Goal: Obtain resource: Obtain resource

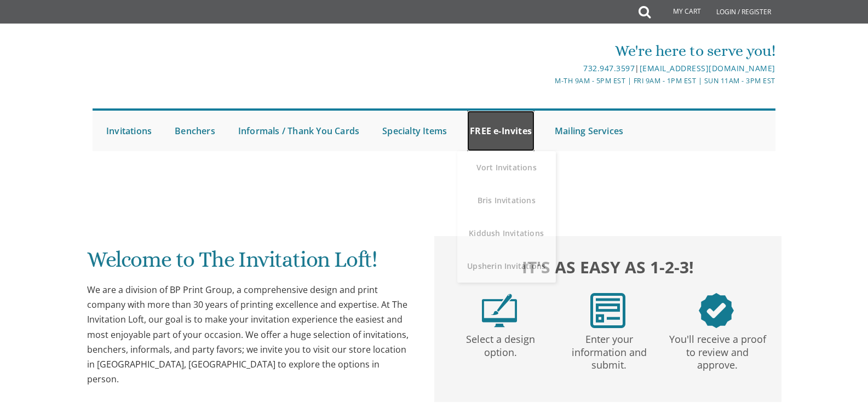
click at [509, 132] on link "FREE e-Invites" at bounding box center [500, 131] width 67 height 41
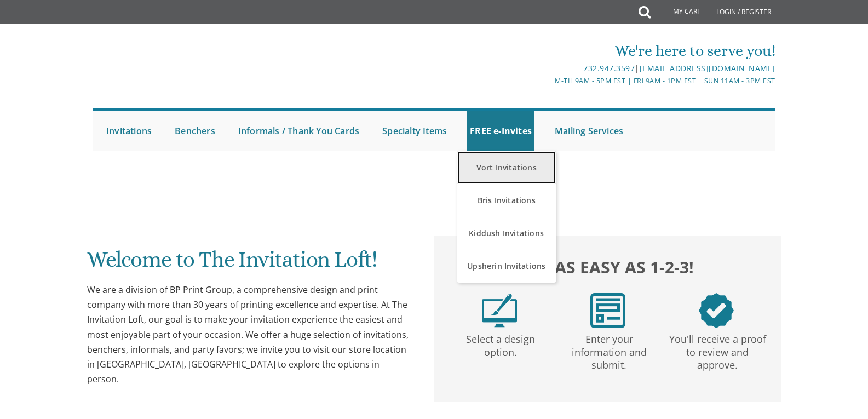
click at [510, 170] on link "Vort Invitations" at bounding box center [506, 167] width 99 height 33
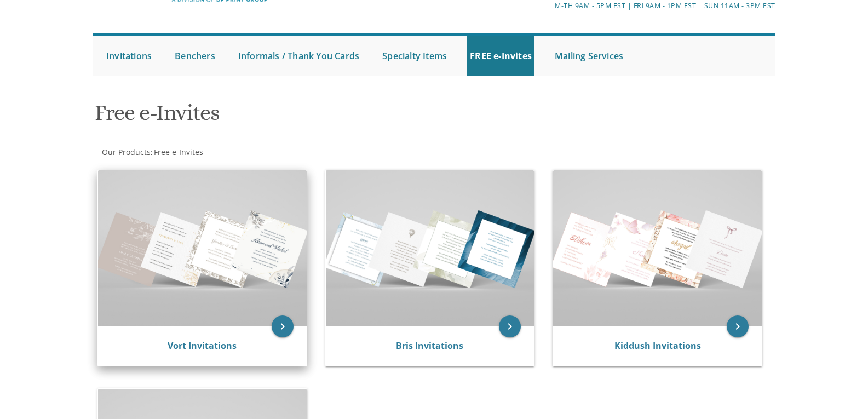
scroll to position [110, 0]
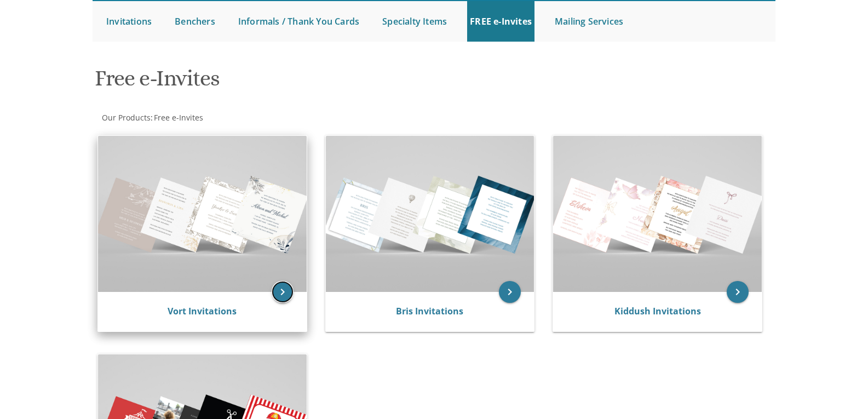
click at [289, 291] on icon "keyboard_arrow_right" at bounding box center [283, 292] width 22 height 22
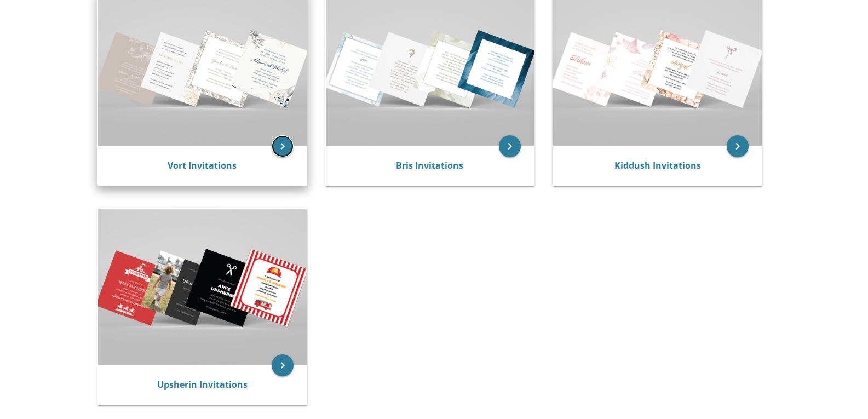
scroll to position [292, 0]
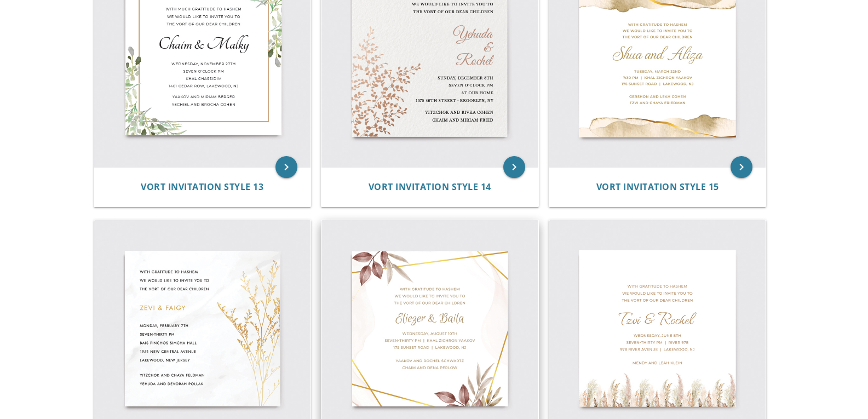
scroll to position [1533, 0]
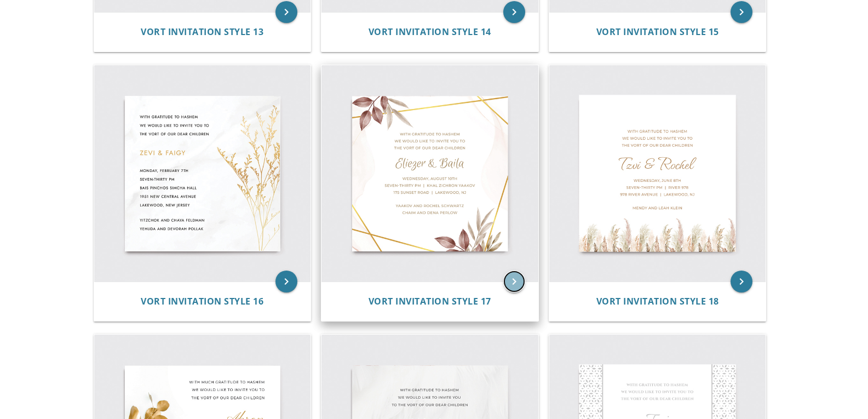
click at [510, 277] on icon "keyboard_arrow_right" at bounding box center [514, 281] width 22 height 22
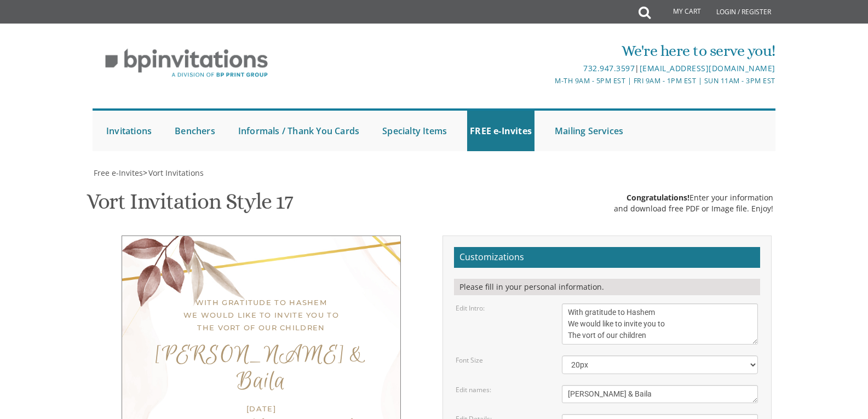
scroll to position [146, 0]
drag, startPoint x: 646, startPoint y: 247, endPoint x: 558, endPoint y: 251, distance: 87.7
click at [558, 385] on div "[PERSON_NAME] & Baila" at bounding box center [660, 394] width 212 height 18
type textarea "[PERSON_NAME] and [PERSON_NAME]"
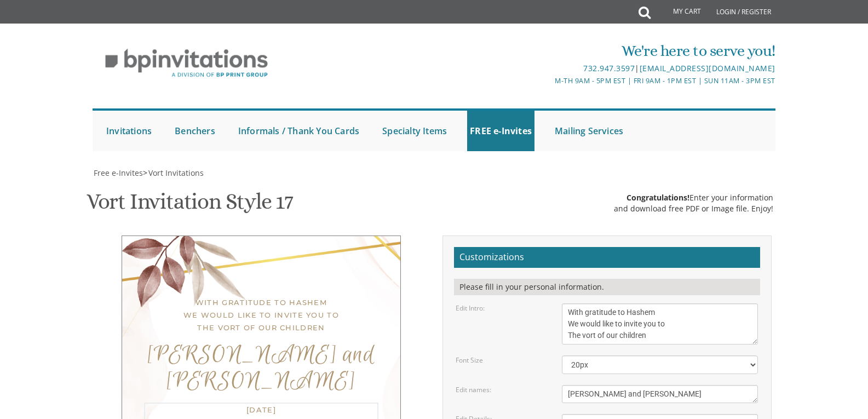
drag, startPoint x: 636, startPoint y: 252, endPoint x: 706, endPoint y: 252, distance: 70.1
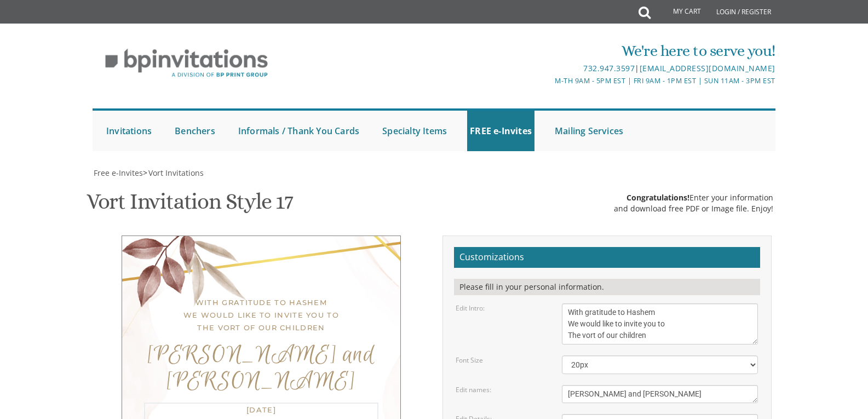
drag, startPoint x: 684, startPoint y: 263, endPoint x: 568, endPoint y: 273, distance: 116.5
click at [568, 273] on form "Customizations Please fill in your personal information. Edit Intro: With grati…" at bounding box center [607, 419] width 306 height 345
type textarea "[DATE] Seven-Thirty pm | [STREET_ADDRESS][PERSON_NAME]"
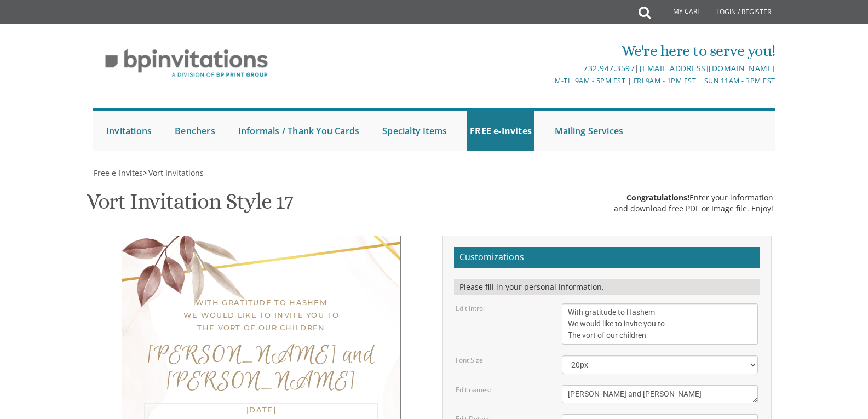
drag, startPoint x: 676, startPoint y: 295, endPoint x: 537, endPoint y: 292, distance: 139.6
drag, startPoint x: 683, startPoint y: 302, endPoint x: 563, endPoint y: 301, distance: 119.4
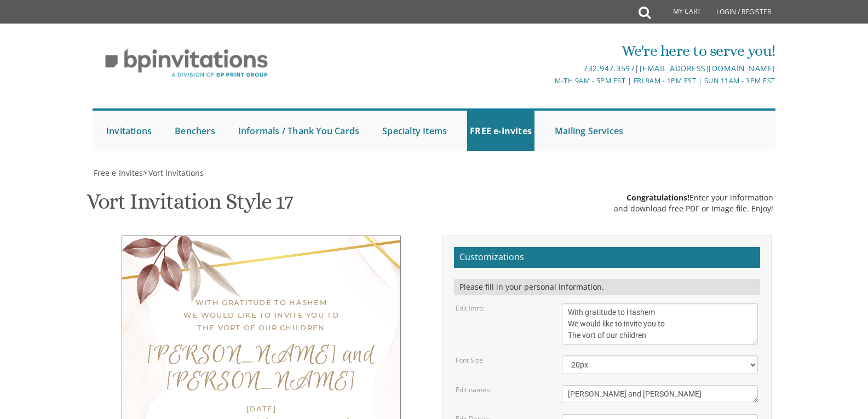
click at [302, 245] on div "With gratitude to Hashem We would like to invite you to The vort of our childre…" at bounding box center [434, 423] width 691 height 376
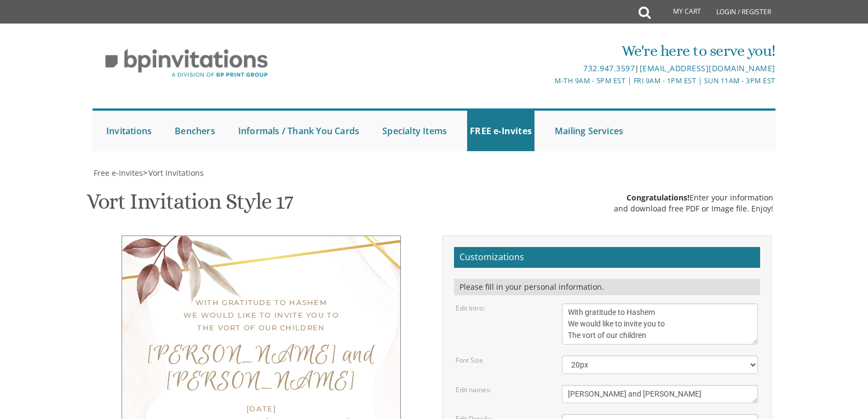
drag, startPoint x: 690, startPoint y: 283, endPoint x: 558, endPoint y: 285, distance: 132.0
drag, startPoint x: 665, startPoint y: 301, endPoint x: 568, endPoint y: 303, distance: 96.9
type textarea "[DEMOGRAPHIC_DATA] and [PERSON_NAME] Rabbi and [PERSON_NAME]"
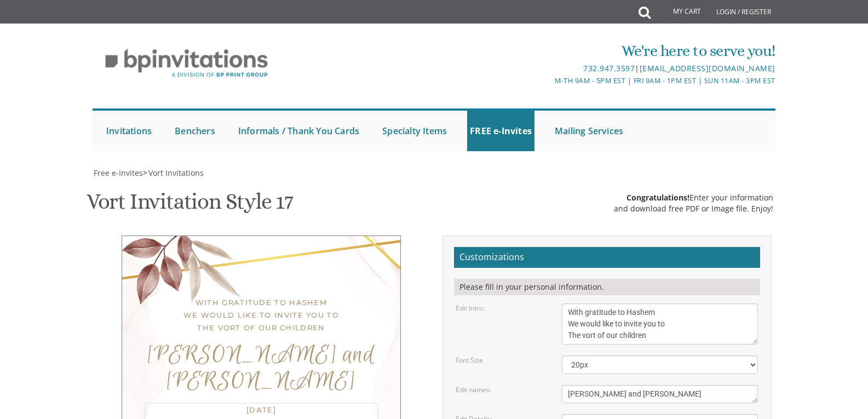
click at [652, 385] on textarea "[PERSON_NAME] & Baila" at bounding box center [660, 394] width 196 height 18
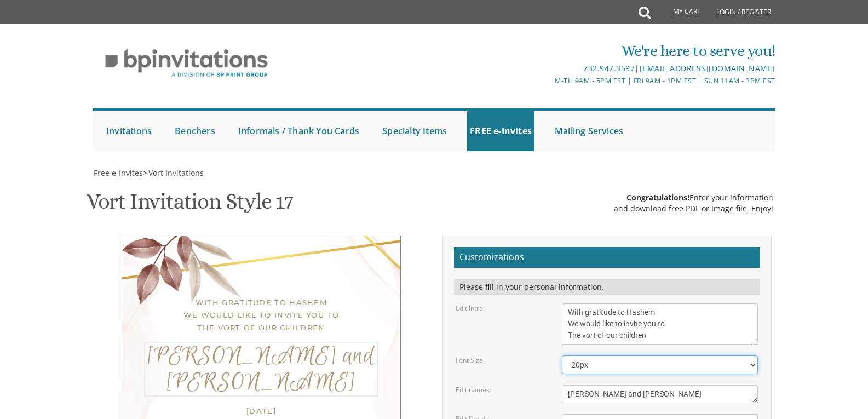
click at [666, 355] on select "20px 30px 40px 50px" at bounding box center [660, 364] width 196 height 19
click at [562, 355] on select "20px 30px 40px 50px" at bounding box center [660, 364] width 196 height 19
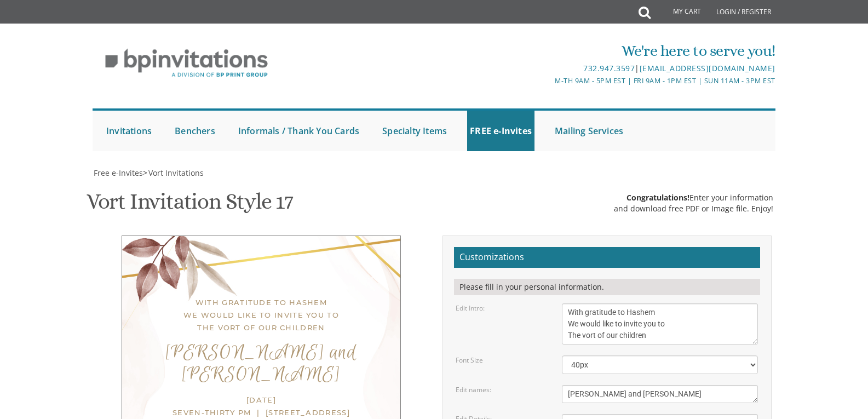
click at [610, 385] on textarea "[PERSON_NAME] & Baila" at bounding box center [660, 394] width 196 height 18
click at [620, 355] on select "20px 30px 40px 50px" at bounding box center [660, 364] width 196 height 19
click at [562, 355] on select "20px 30px 40px 50px" at bounding box center [660, 364] width 196 height 19
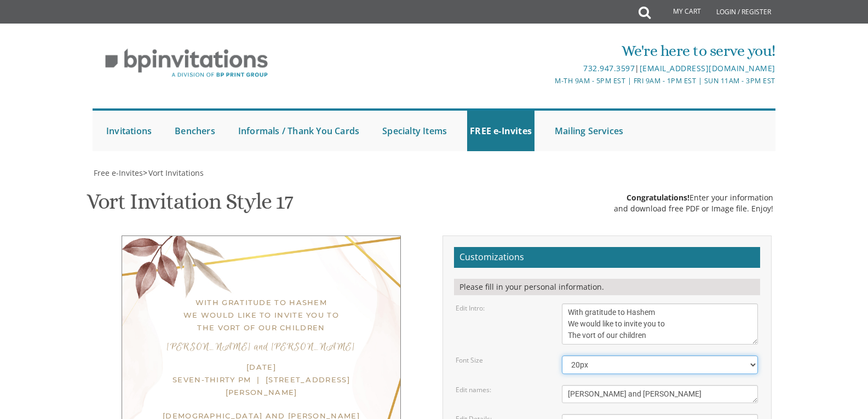
click at [608, 355] on select "20px 30px 40px 50px" at bounding box center [660, 364] width 196 height 19
click at [562, 355] on select "20px 30px 40px 50px" at bounding box center [660, 364] width 196 height 19
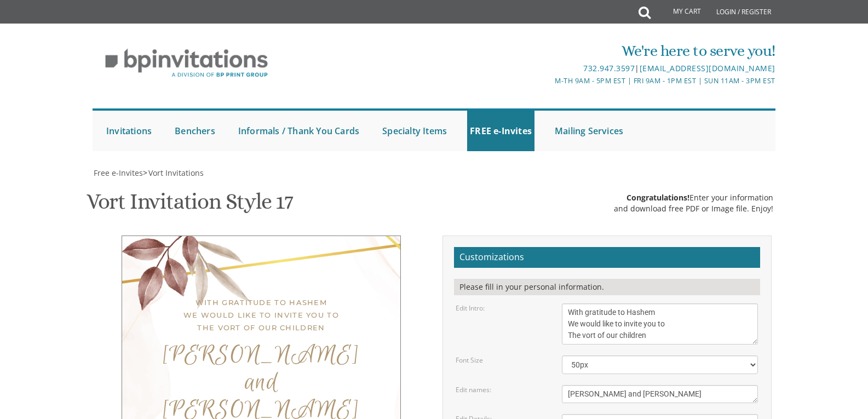
click at [601, 385] on textarea "[PERSON_NAME] & Baila" at bounding box center [660, 394] width 196 height 18
click at [609, 355] on select "20px 30px 40px 50px" at bounding box center [660, 364] width 196 height 19
click at [562, 355] on select "20px 30px 40px 50px" at bounding box center [660, 364] width 196 height 19
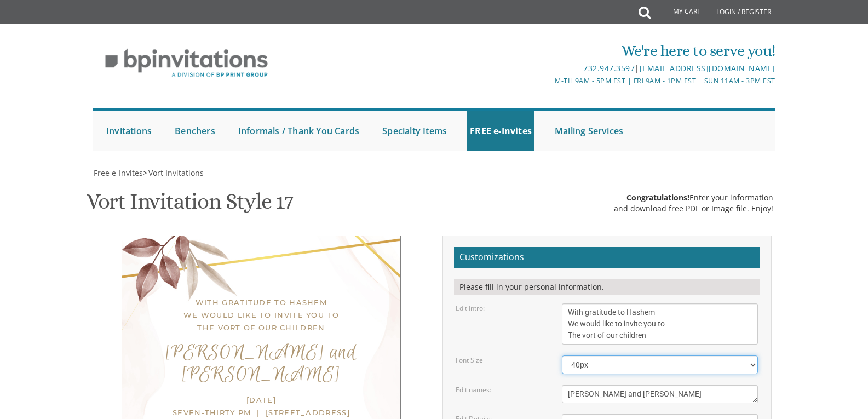
drag, startPoint x: 601, startPoint y: 183, endPoint x: 598, endPoint y: 189, distance: 6.4
click at [601, 355] on select "20px 30px 40px 50px" at bounding box center [660, 364] width 196 height 19
select select "50px"
click at [562, 355] on select "20px 30px 40px 50px" at bounding box center [660, 364] width 196 height 19
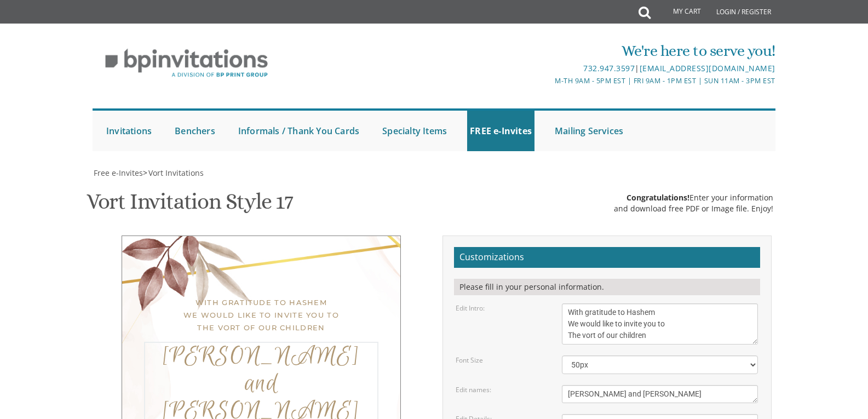
click at [599, 385] on textarea "[PERSON_NAME] & Baila" at bounding box center [660, 394] width 196 height 18
click at [642, 303] on textarea "With gratitude to Hashem We would like to invite you to The vort of our children" at bounding box center [660, 323] width 196 height 41
click at [681, 303] on textarea "With gratitude to Hashem We would like to invite you to The vort of our children" at bounding box center [660, 323] width 196 height 41
click at [676, 355] on select "20px 30px 40px 50px" at bounding box center [660, 364] width 196 height 19
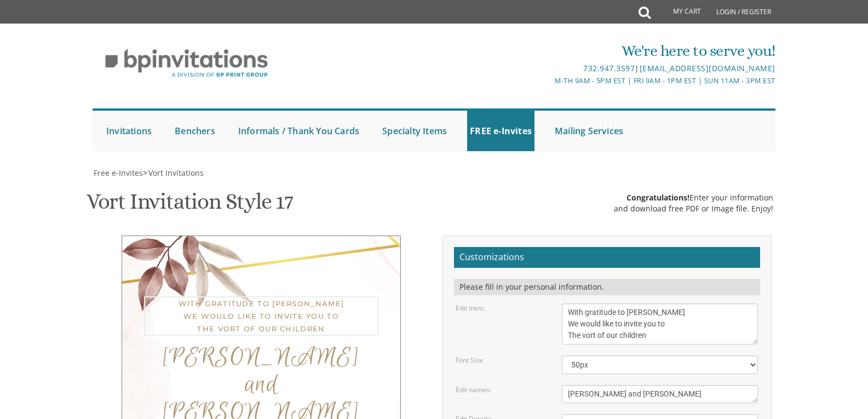
drag, startPoint x: 696, startPoint y: 127, endPoint x: 656, endPoint y: 130, distance: 39.5
click at [656, 303] on textarea "With gratitude to Hashem We would like to invite you to The vort of our children" at bounding box center [660, 323] width 196 height 41
click at [603, 385] on textarea "[PERSON_NAME] & Baila" at bounding box center [660, 394] width 196 height 18
click at [619, 303] on textarea "With gratitude to Hashem We would like to invite you to The vort of our children" at bounding box center [660, 323] width 196 height 41
click at [615, 385] on textarea "[PERSON_NAME] & Baila" at bounding box center [660, 394] width 196 height 18
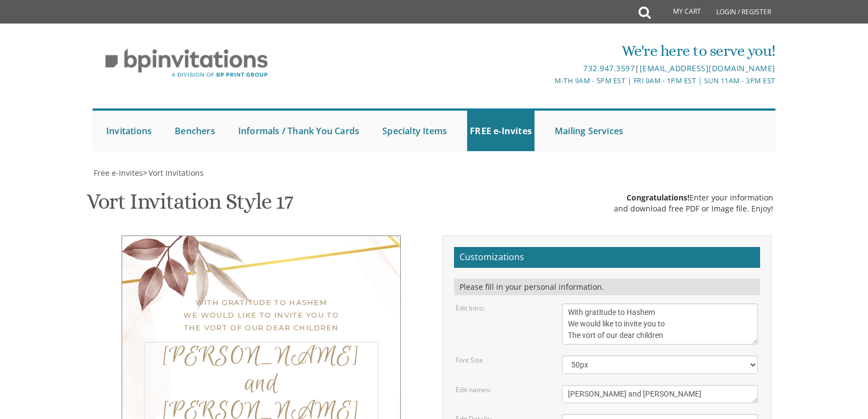
click at [636, 303] on textarea "With gratitude to Hashem We would like to invite you to The vort of our children" at bounding box center [660, 323] width 196 height 41
drag, startPoint x: 636, startPoint y: 152, endPoint x: 627, endPoint y: 156, distance: 9.6
click at [627, 303] on textarea "With gratitude to Hashem We would like to invite you to The vort of our children" at bounding box center [660, 323] width 196 height 41
click at [677, 303] on textarea "With gratitude to Hashem We would like to invite you to The vort of our children" at bounding box center [660, 323] width 196 height 41
type textarea "With gratitude to Hashem We would like to invite you to The vort of our children"
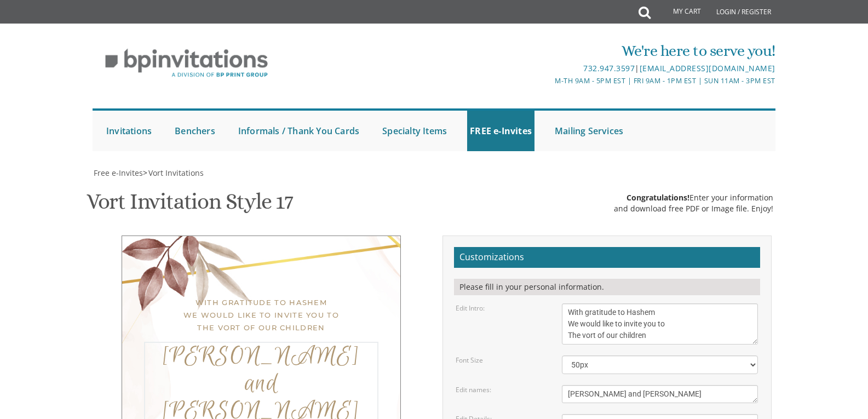
click at [661, 385] on textarea "[PERSON_NAME] & Baila" at bounding box center [660, 394] width 196 height 18
drag, startPoint x: 335, startPoint y: 216, endPoint x: 303, endPoint y: 216, distance: 31.8
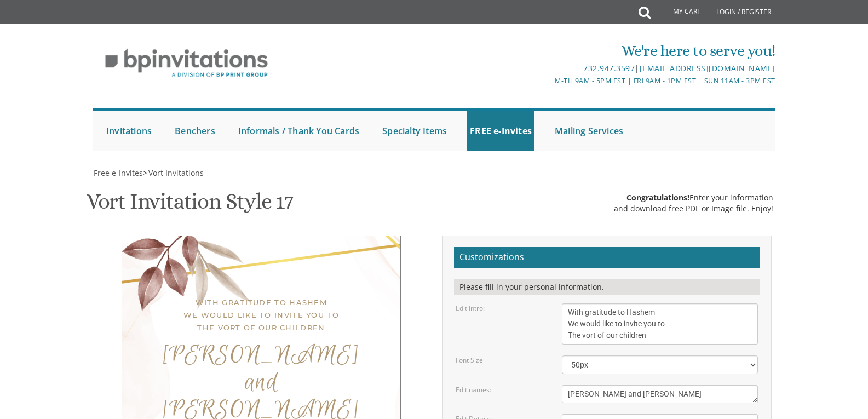
drag, startPoint x: 341, startPoint y: 210, endPoint x: 136, endPoint y: 48, distance: 261.1
click at [136, 235] on div "With gratitude to Hashem We would like to invite you to The vort of our childre…" at bounding box center [261, 400] width 279 height 331
click at [229, 342] on div "[PERSON_NAME] and [PERSON_NAME]" at bounding box center [261, 383] width 234 height 82
click at [264, 235] on div "With gratitude to Hashem We would like to invite you to The vort of our childre…" at bounding box center [261, 400] width 279 height 331
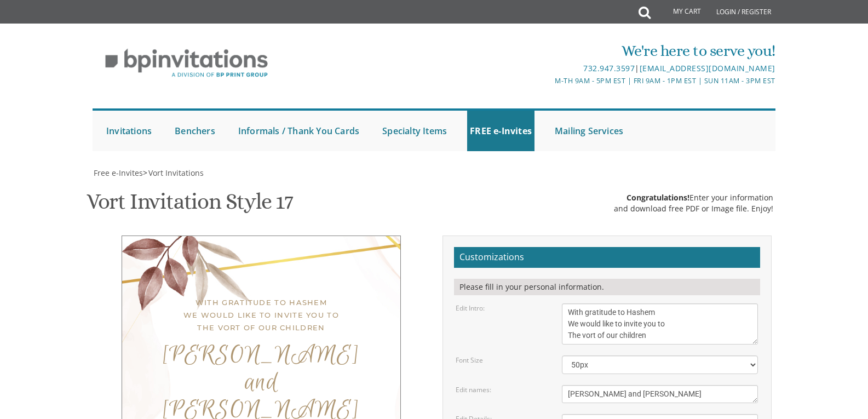
click at [283, 309] on div "With gratitude to Hashem We would like to invite you to The vort of our childre…" at bounding box center [434, 423] width 691 height 376
click at [389, 258] on div "With gratitude to Hashem We would like to invite you to The vort of our childre…" at bounding box center [261, 400] width 279 height 331
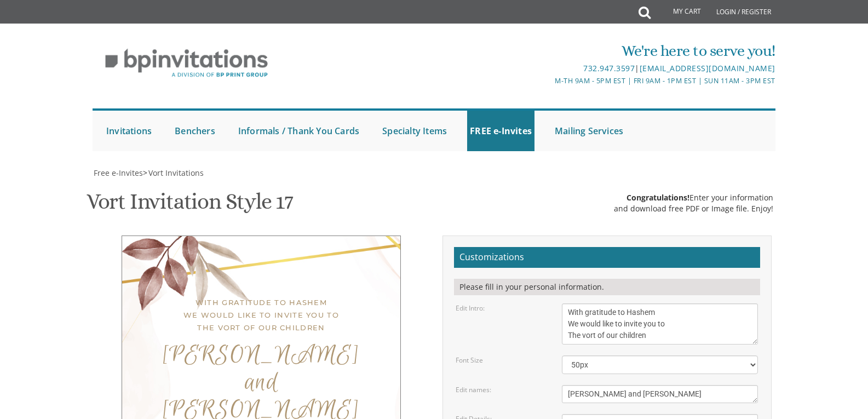
type input "[EMAIL_ADDRESS][DOMAIN_NAME]"
click at [371, 348] on div "With gratitude to Hashem We would like to invite you to The vort of our childre…" at bounding box center [434, 423] width 691 height 376
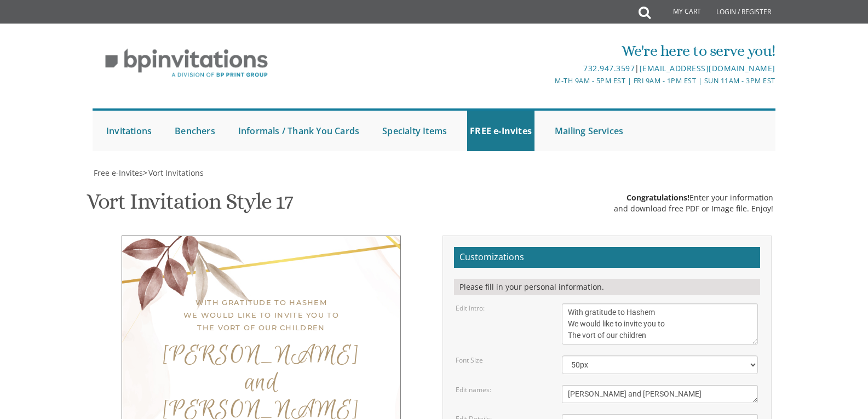
drag, startPoint x: 611, startPoint y: 309, endPoint x: 405, endPoint y: 310, distance: 205.9
click at [405, 310] on div "With gratitude to Hashem We would like to invite you to The vort of our childre…" at bounding box center [434, 423] width 691 height 376
click at [587, 247] on form "Customizations Please fill in your personal information. Edit Intro: With grati…" at bounding box center [607, 419] width 306 height 345
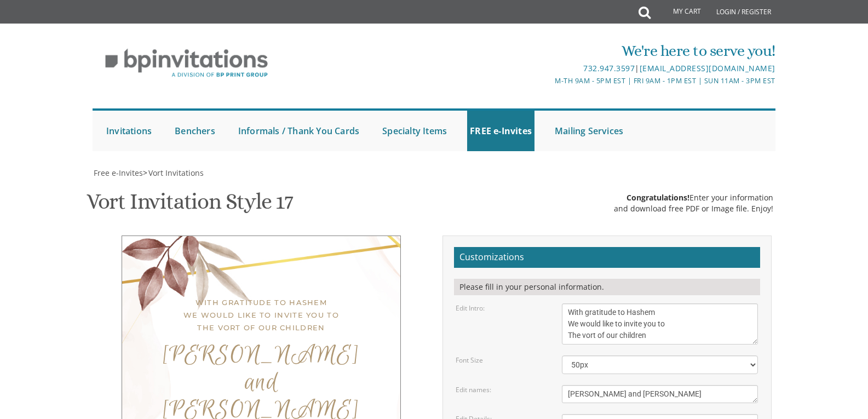
click at [665, 247] on form "Customizations Please fill in your personal information. Edit Intro: With grati…" at bounding box center [607, 419] width 306 height 345
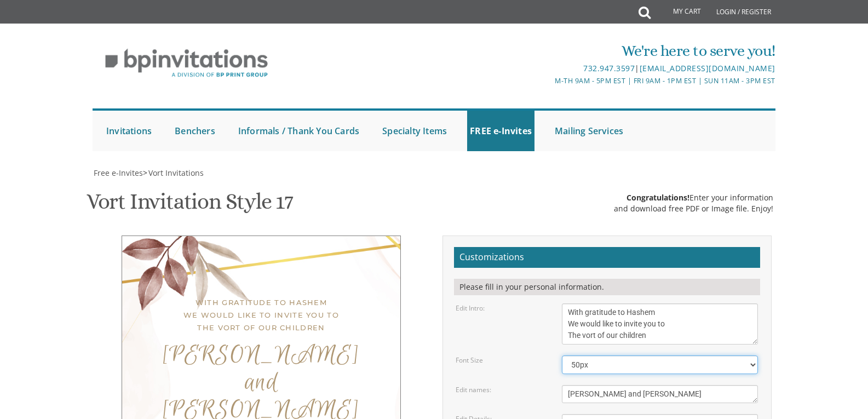
click at [669, 355] on select "20px 30px 40px 50px" at bounding box center [660, 364] width 196 height 19
click at [562, 355] on select "20px 30px 40px 50px" at bounding box center [660, 364] width 196 height 19
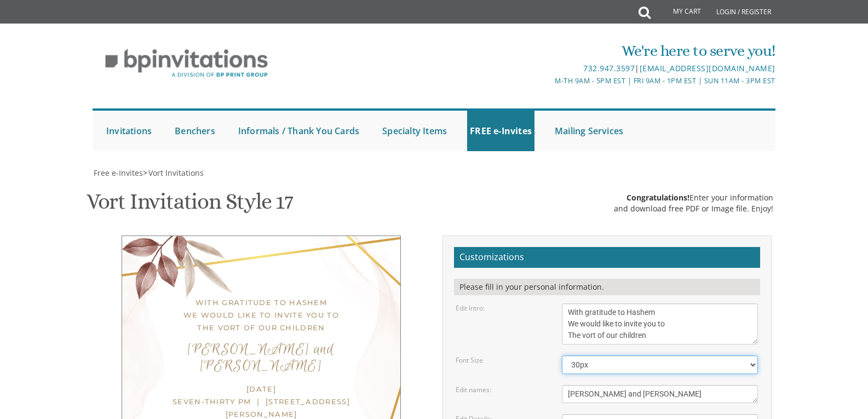
click at [675, 355] on select "20px 30px 40px 50px" at bounding box center [660, 364] width 196 height 19
select select "50px"
click at [562, 355] on select "20px 30px 40px 50px" at bounding box center [660, 364] width 196 height 19
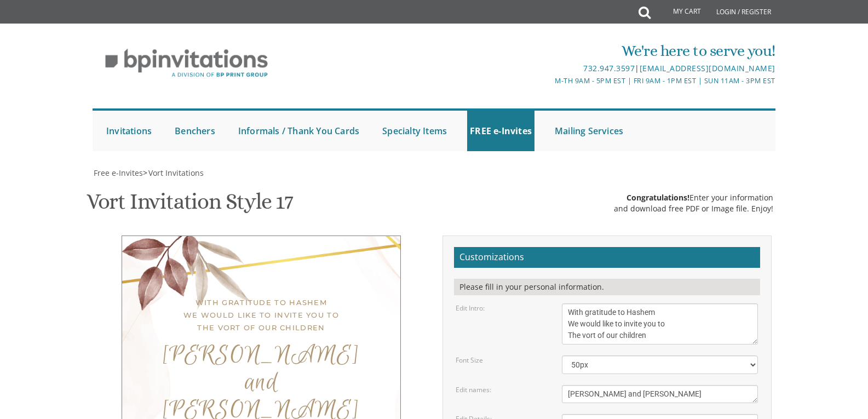
click at [779, 235] on div "Customizations Please fill in your personal information. Edit Intro: With grati…" at bounding box center [606, 423] width 345 height 376
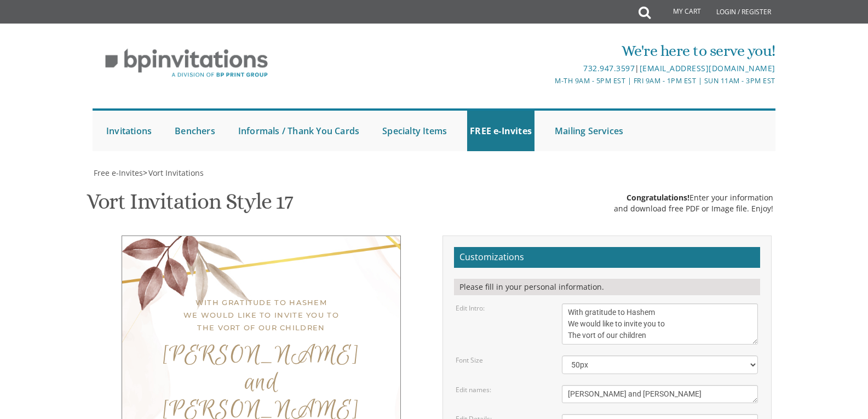
type input "[EMAIL_ADDRESS][DOMAIN_NAME]"
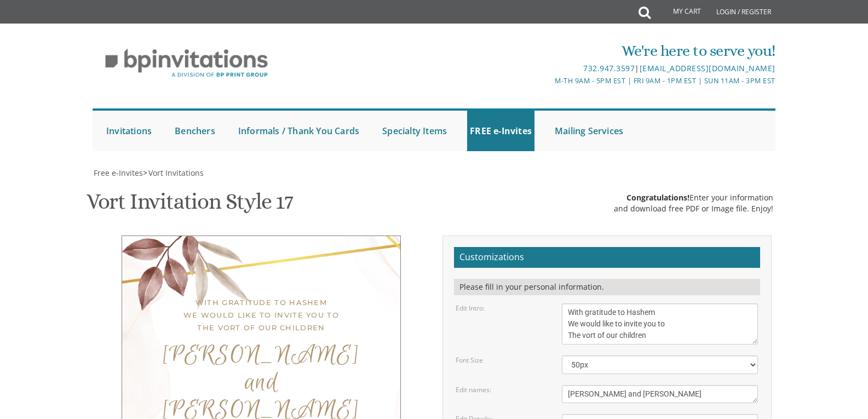
scroll to position [0, 0]
